Goal: Transaction & Acquisition: Purchase product/service

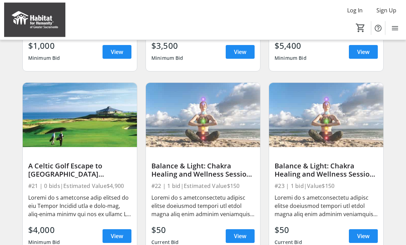
scroll to position [386, 0]
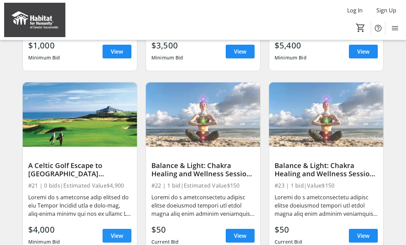
click at [113, 236] on span "View" at bounding box center [117, 236] width 12 height 8
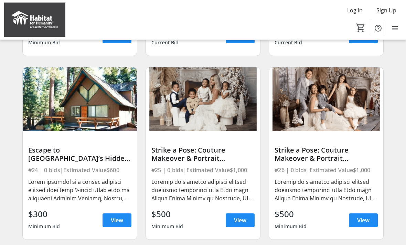
scroll to position [586, 0]
click at [46, 152] on div "Escape to [GEOGRAPHIC_DATA]’s Hidden Gem" at bounding box center [79, 154] width 103 height 17
click at [55, 143] on div "Escape to [GEOGRAPHIC_DATA]’s Hidden Gem #24 | 0 bids | Estimated Value $600 $3…" at bounding box center [80, 185] width 114 height 108
click at [107, 215] on span at bounding box center [116, 220] width 29 height 17
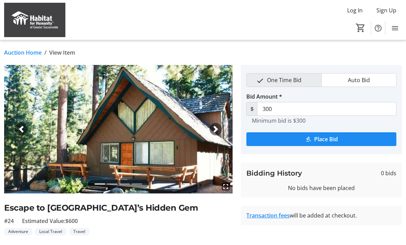
click at [215, 131] on span "button" at bounding box center [215, 129] width 7 height 7
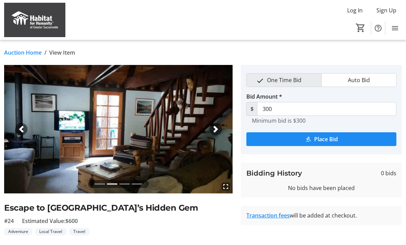
click at [217, 129] on span "button" at bounding box center [215, 129] width 7 height 7
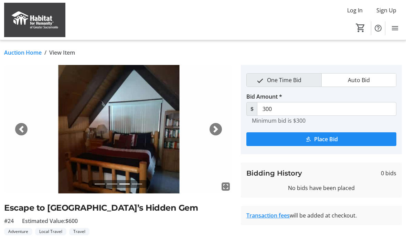
click at [214, 130] on span "button" at bounding box center [215, 129] width 7 height 7
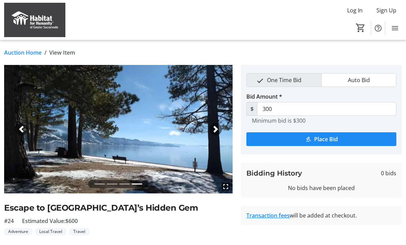
click at [217, 134] on div "Next" at bounding box center [215, 129] width 12 height 12
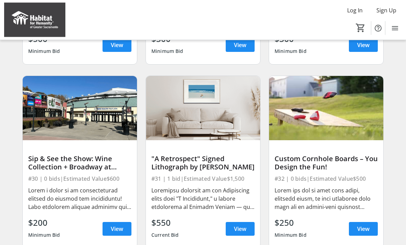
scroll to position [945, 0]
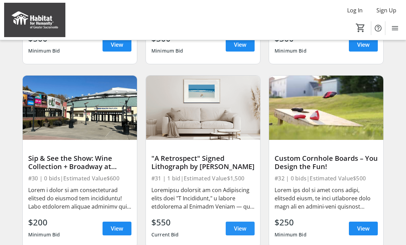
click at [240, 229] on span "View" at bounding box center [240, 229] width 12 height 8
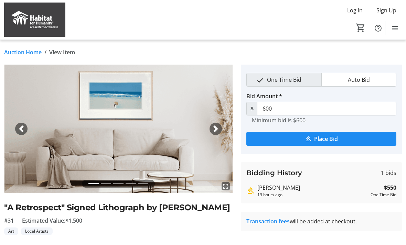
click at [214, 132] on span "button" at bounding box center [215, 129] width 7 height 7
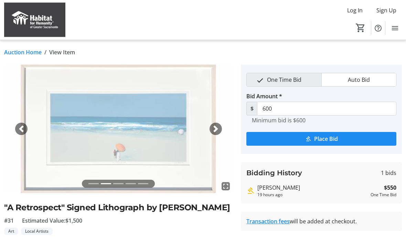
scroll to position [0, 0]
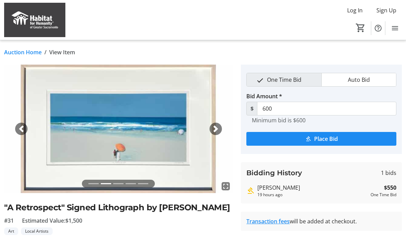
click at [217, 130] on span "button" at bounding box center [215, 128] width 7 height 7
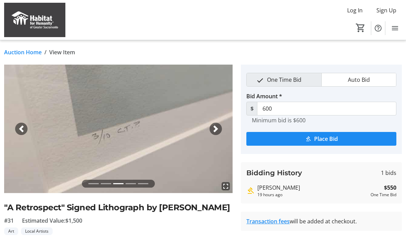
click at [380, 85] on button "Auto Bid" at bounding box center [358, 79] width 74 height 13
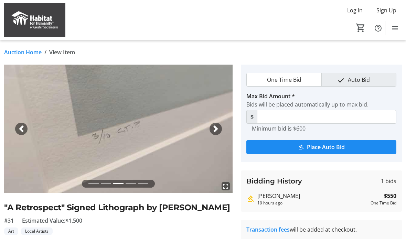
click at [214, 131] on span "button" at bounding box center [215, 128] width 7 height 7
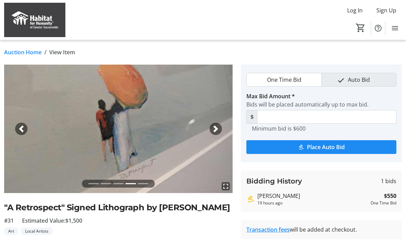
click at [215, 132] on span "button" at bounding box center [215, 128] width 7 height 7
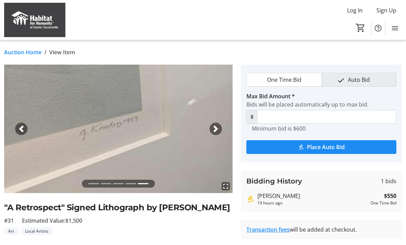
click at [217, 130] on span "button" at bounding box center [215, 128] width 7 height 7
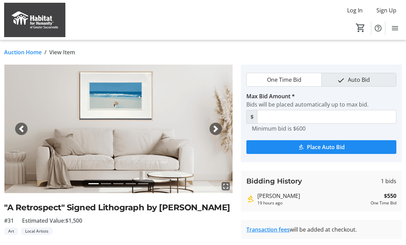
click at [220, 127] on div "Next" at bounding box center [215, 129] width 12 height 12
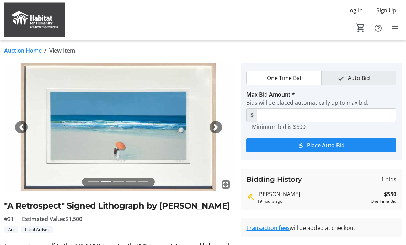
scroll to position [0, 0]
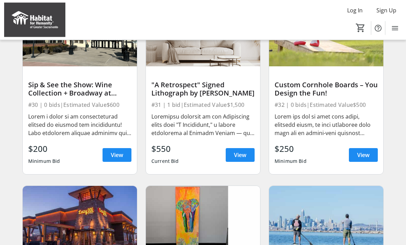
scroll to position [1019, 0]
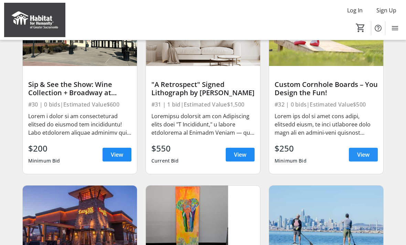
click at [365, 153] on span "View" at bounding box center [363, 155] width 12 height 8
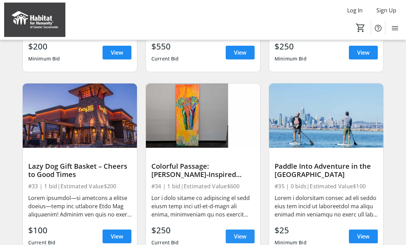
scroll to position [1121, 0]
click at [243, 236] on span "View" at bounding box center [240, 236] width 12 height 8
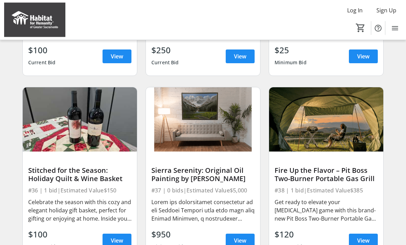
scroll to position [1315, 0]
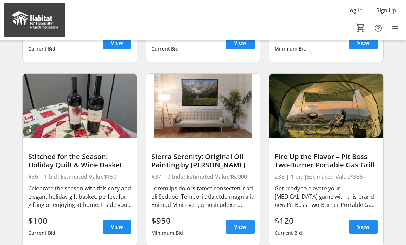
click at [238, 227] on span "View" at bounding box center [240, 227] width 12 height 8
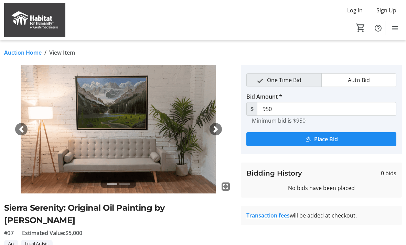
click at [211, 123] on img at bounding box center [118, 129] width 228 height 129
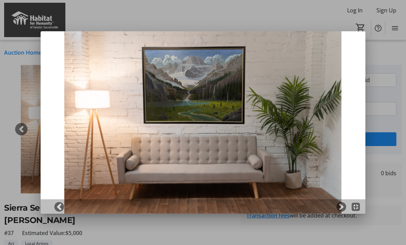
click at [343, 211] on div at bounding box center [203, 206] width 325 height 14
click at [340, 206] on span at bounding box center [341, 207] width 7 height 7
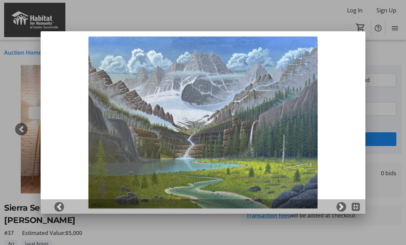
click at [4, 100] on div at bounding box center [203, 122] width 406 height 245
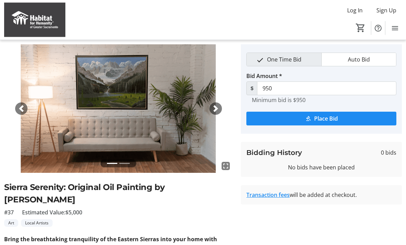
scroll to position [13, 0]
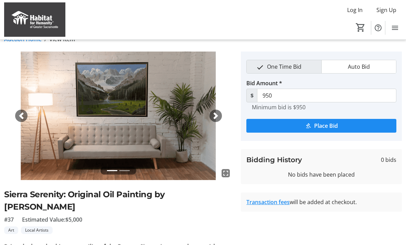
click at [21, 110] on div "Previous" at bounding box center [21, 116] width 12 height 12
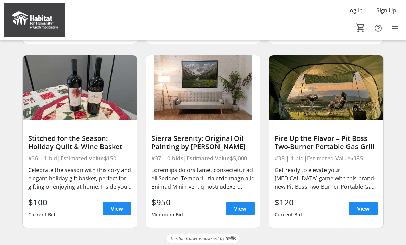
scroll to position [1337, 0]
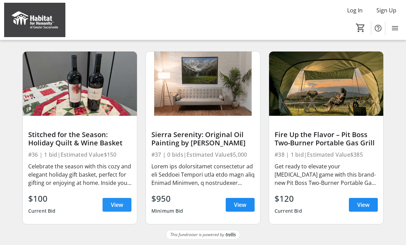
click at [113, 201] on span "View" at bounding box center [117, 205] width 12 height 8
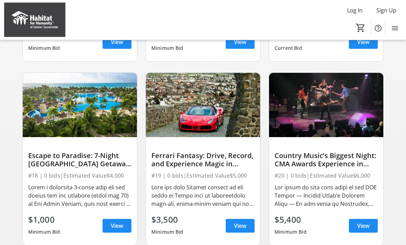
scroll to position [213, 0]
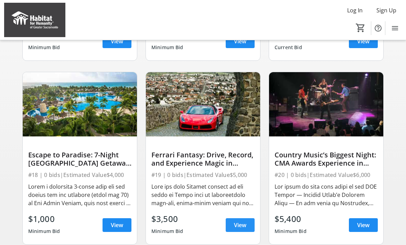
click at [239, 223] on span "View" at bounding box center [240, 225] width 12 height 8
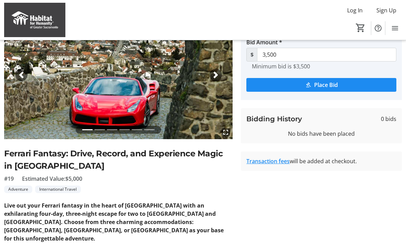
scroll to position [41, 0]
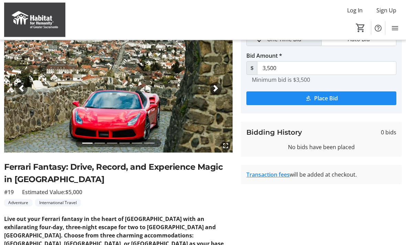
click at [211, 87] on div "Next" at bounding box center [215, 89] width 12 height 12
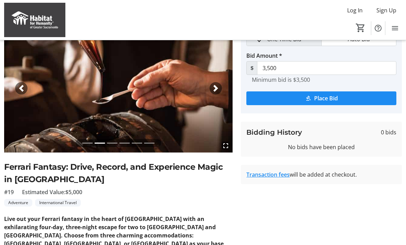
click at [219, 88] on span "button" at bounding box center [215, 88] width 7 height 7
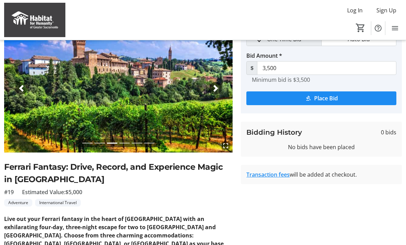
click at [222, 91] on img at bounding box center [118, 88] width 228 height 129
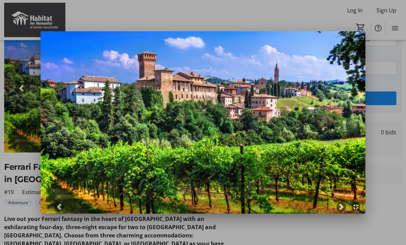
scroll to position [0, 0]
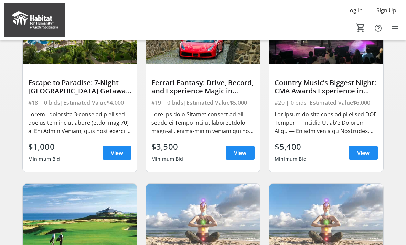
scroll to position [298, 0]
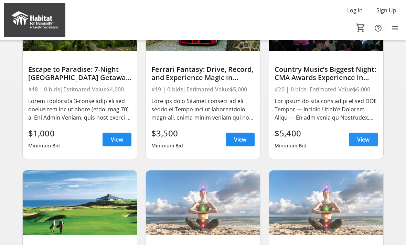
click at [364, 144] on span "View" at bounding box center [363, 139] width 12 height 8
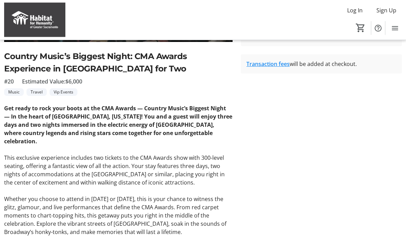
scroll to position [152, 0]
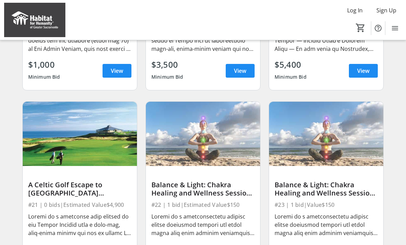
scroll to position [22, 0]
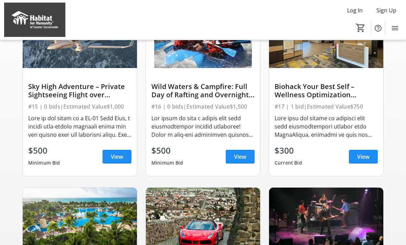
scroll to position [97, 0]
click at [113, 156] on span "View" at bounding box center [117, 157] width 12 height 8
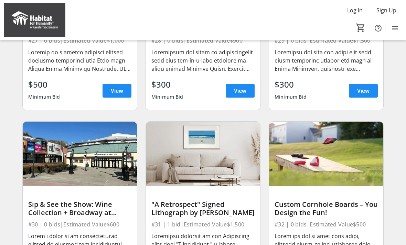
scroll to position [909, 0]
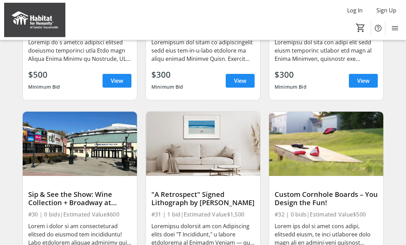
click at [229, 152] on img at bounding box center [203, 144] width 114 height 64
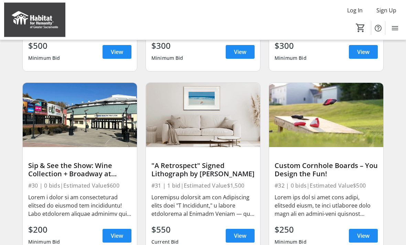
scroll to position [938, 0]
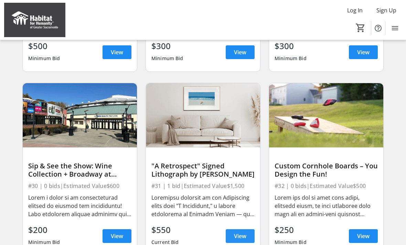
click at [243, 238] on span "View" at bounding box center [240, 236] width 12 height 8
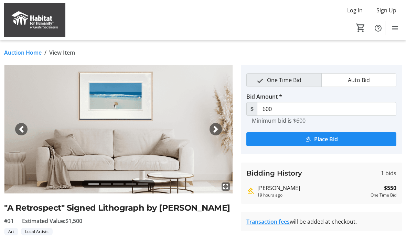
click at [219, 122] on img at bounding box center [118, 129] width 228 height 129
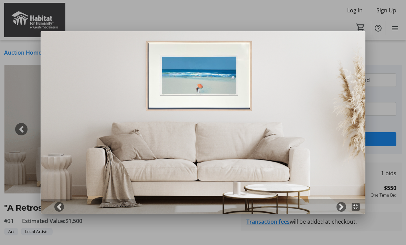
click at [359, 205] on mat-icon "fullscreen_exit" at bounding box center [355, 207] width 8 height 8
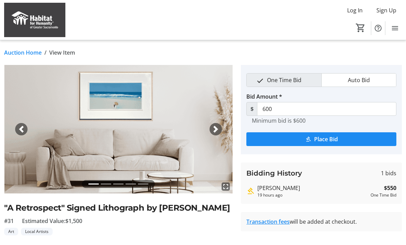
click at [225, 187] on mat-icon "fullscreen" at bounding box center [225, 187] width 8 height 8
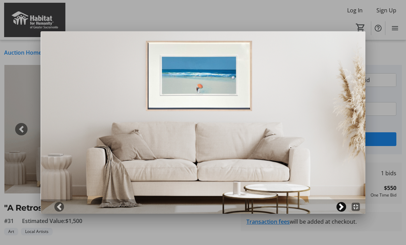
click at [340, 207] on span at bounding box center [341, 207] width 7 height 7
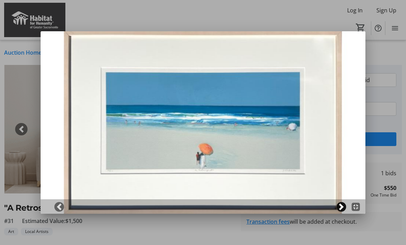
click at [341, 205] on span at bounding box center [341, 207] width 7 height 7
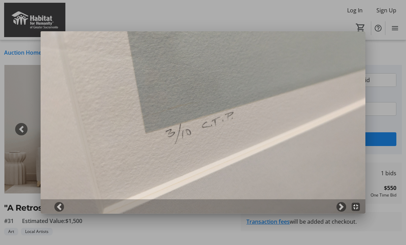
click at [337, 199] on img at bounding box center [203, 122] width 325 height 183
click at [343, 206] on span at bounding box center [341, 207] width 7 height 7
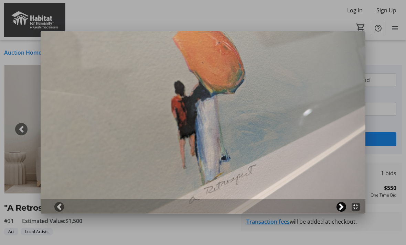
click at [344, 205] on span at bounding box center [341, 207] width 7 height 7
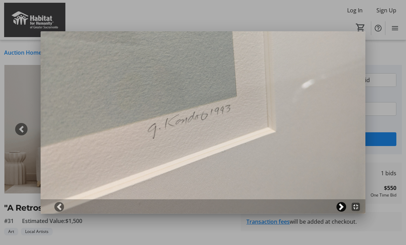
click at [343, 206] on span at bounding box center [341, 207] width 7 height 7
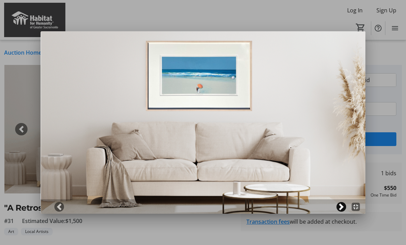
click at [342, 206] on span at bounding box center [341, 207] width 7 height 7
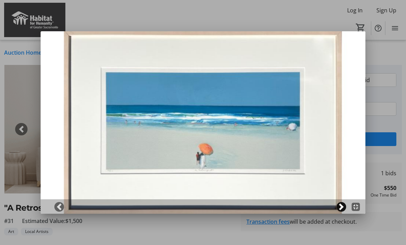
click at [342, 207] on span at bounding box center [341, 207] width 7 height 7
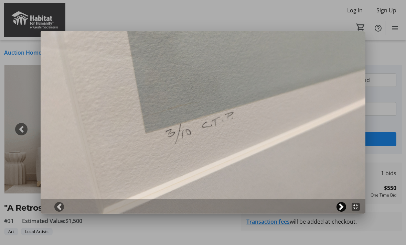
click at [341, 205] on span at bounding box center [341, 207] width 7 height 7
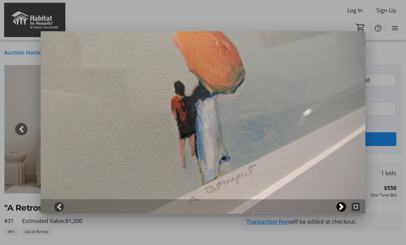
click at [342, 207] on span at bounding box center [341, 207] width 7 height 7
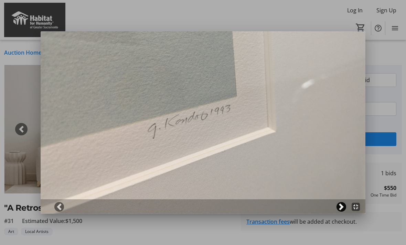
click at [343, 207] on span at bounding box center [341, 207] width 7 height 7
